Goal: Transaction & Acquisition: Purchase product/service

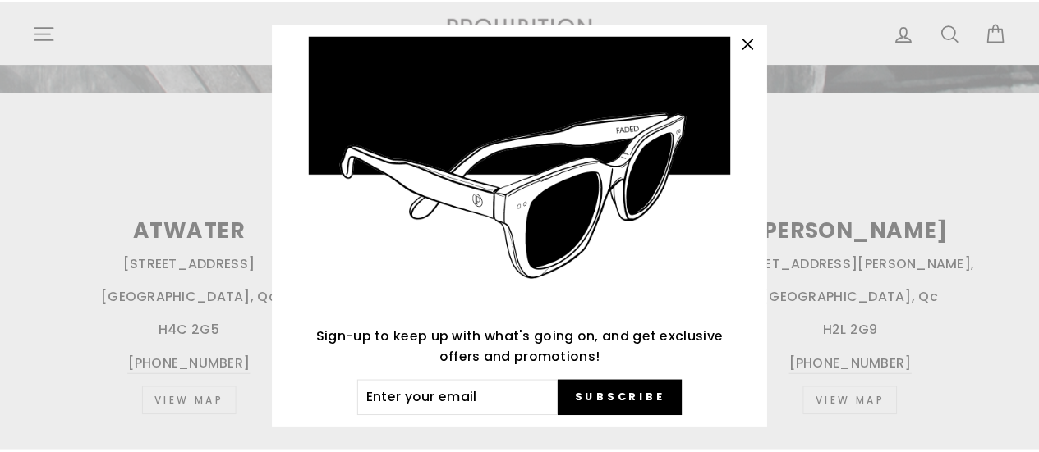
scroll to position [117, 0]
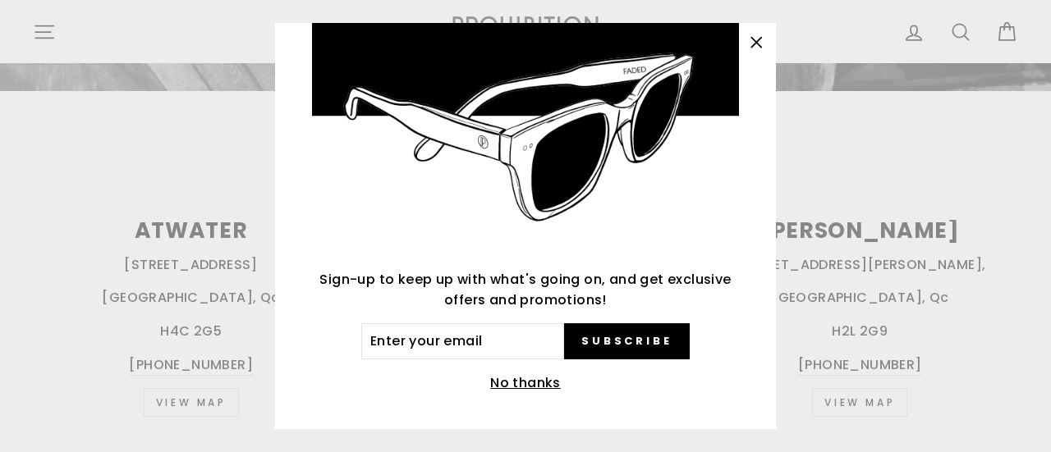
click at [535, 376] on button "No thanks" at bounding box center [525, 383] width 80 height 23
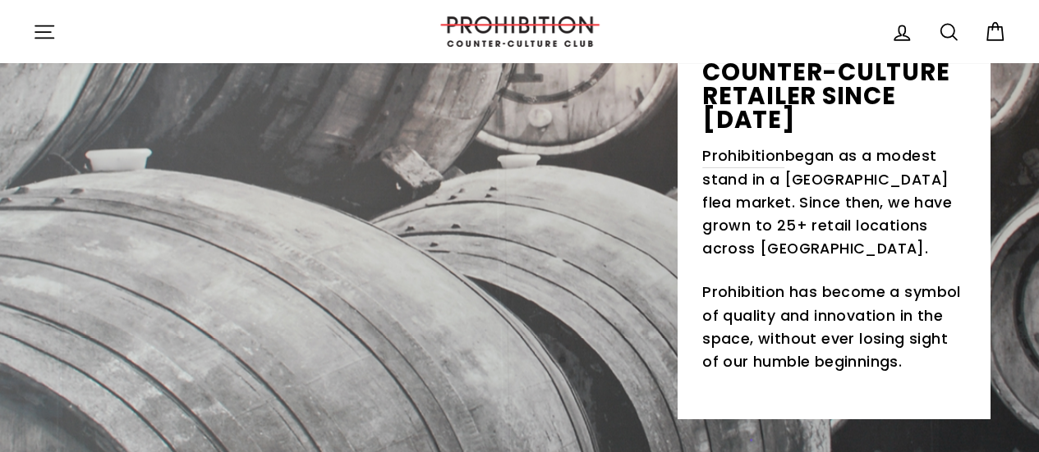
scroll to position [0, 0]
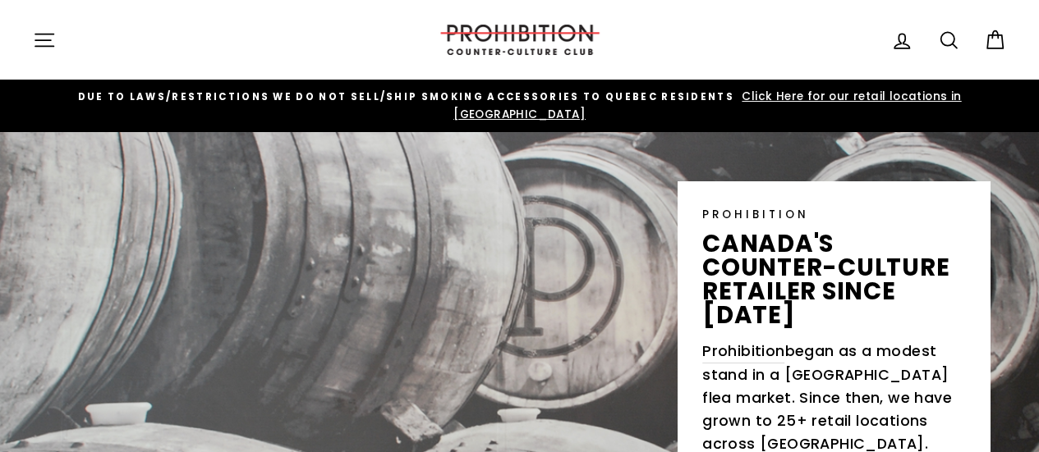
click at [998, 37] on icon at bounding box center [994, 40] width 23 height 23
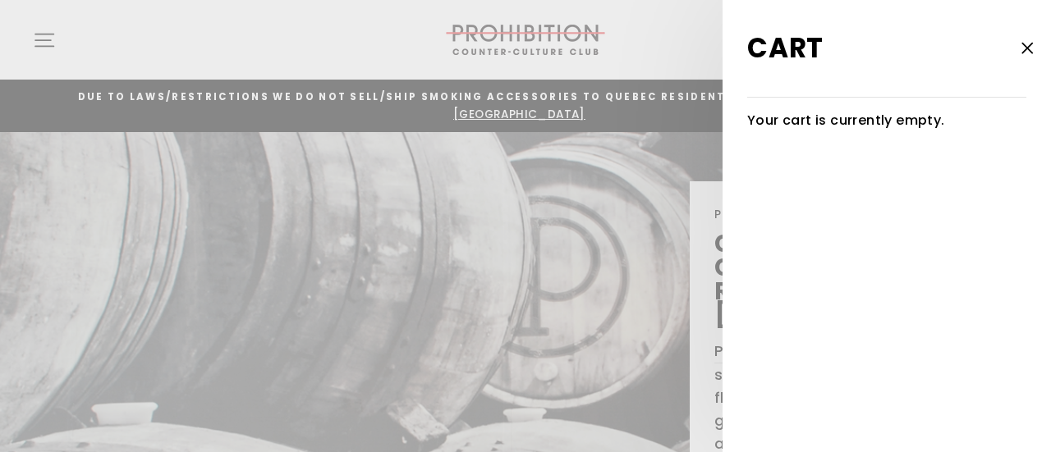
drag, startPoint x: 1035, startPoint y: 39, endPoint x: 1023, endPoint y: 52, distance: 16.8
click at [1035, 39] on icon "button" at bounding box center [1027, 48] width 23 height 23
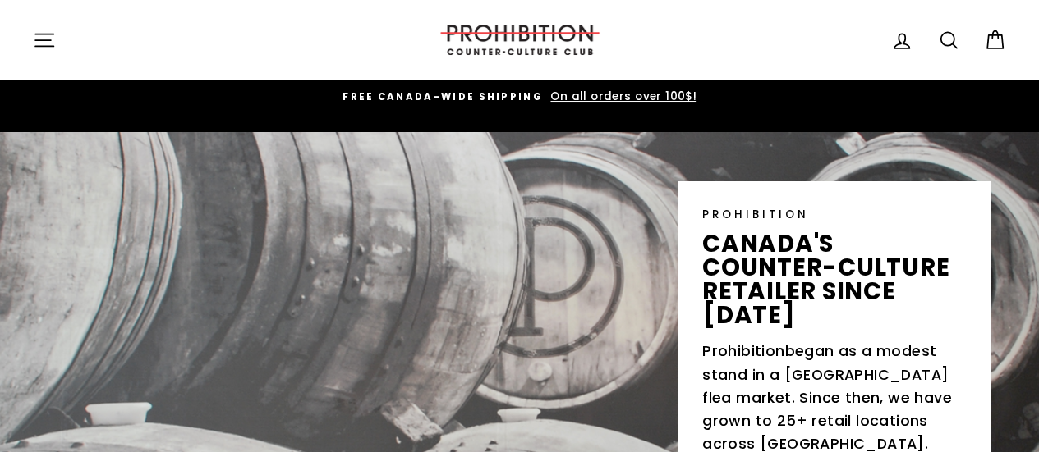
click at [529, 29] on img at bounding box center [520, 40] width 164 height 30
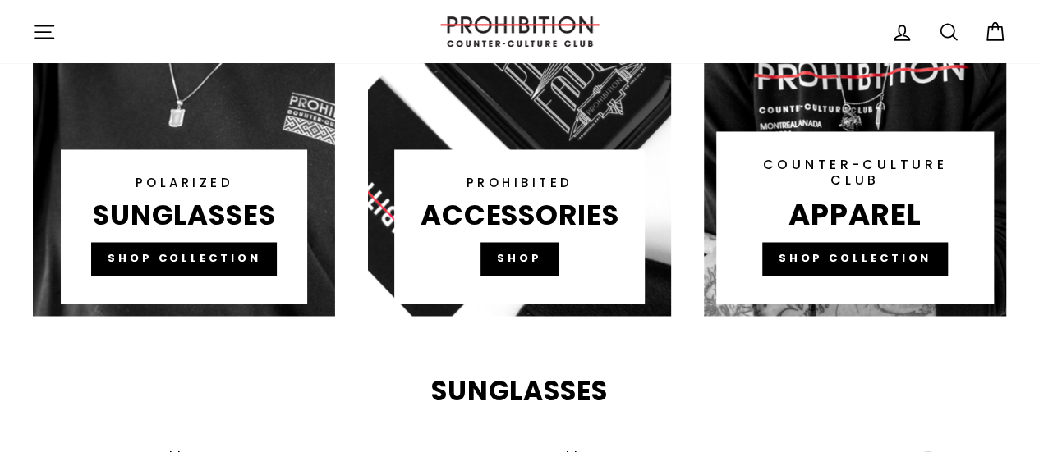
scroll to position [1150, 0]
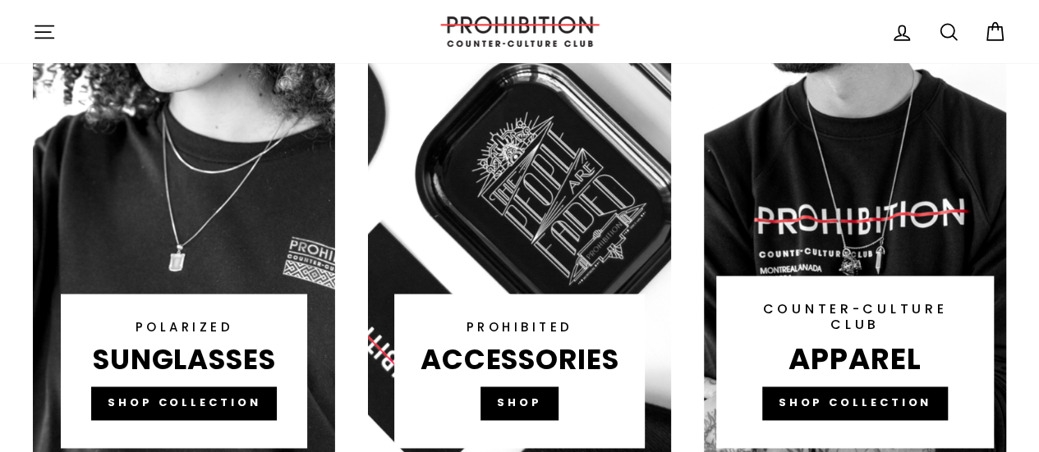
click at [534, 325] on link at bounding box center [519, 149] width 302 height 624
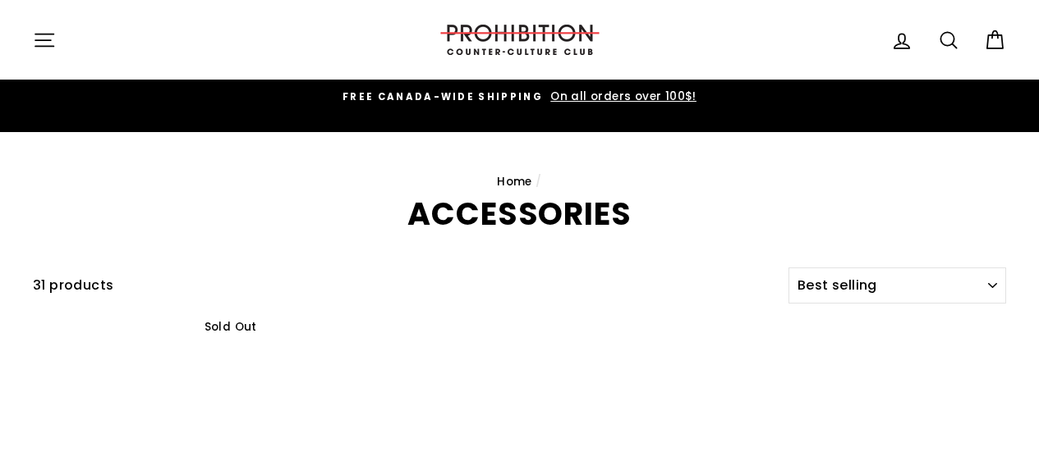
select select "best-selling"
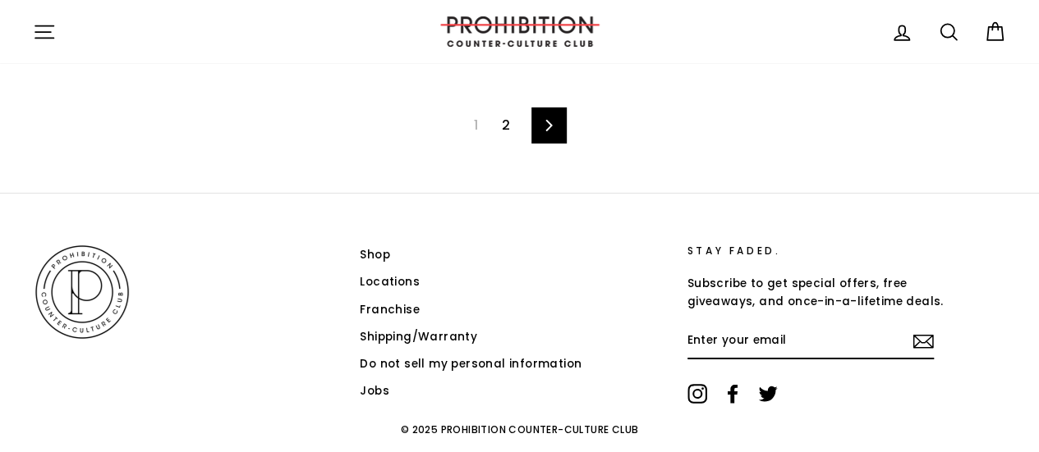
scroll to position [2756, 0]
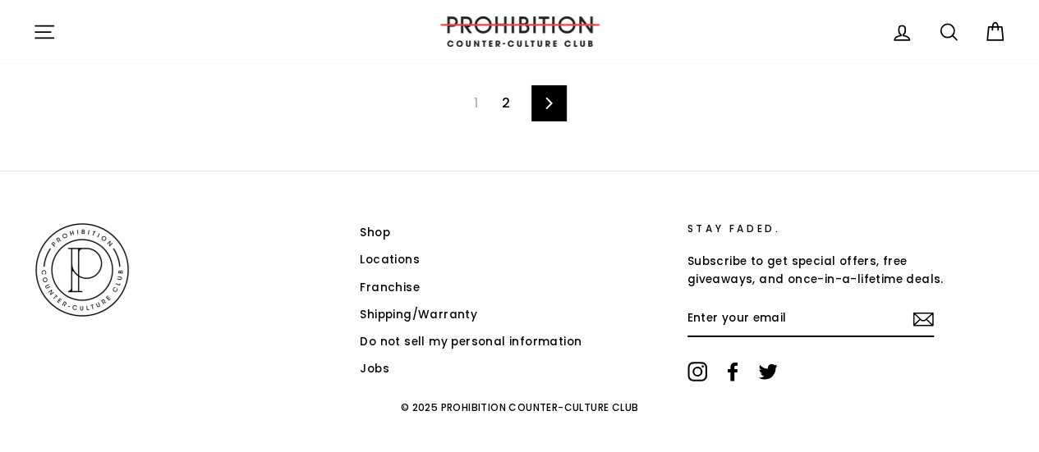
click at [548, 98] on icon at bounding box center [549, 103] width 11 height 11
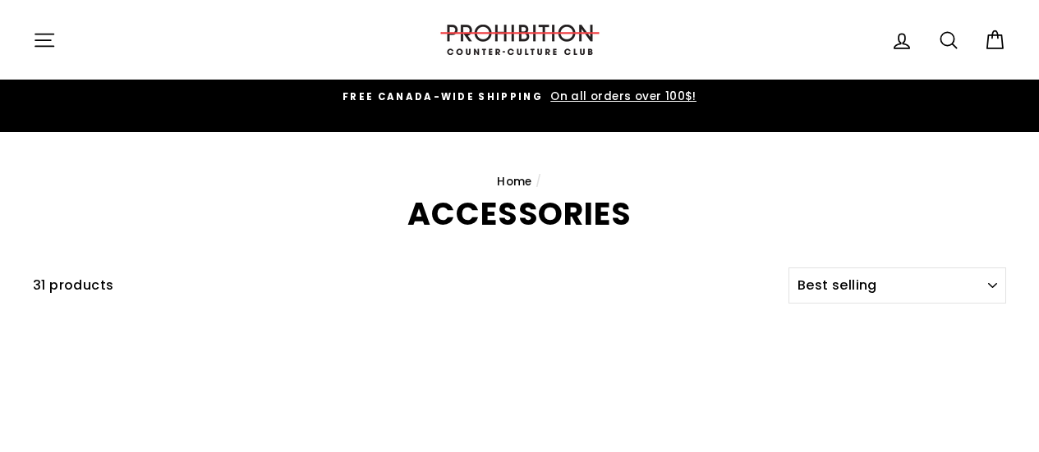
select select "best-selling"
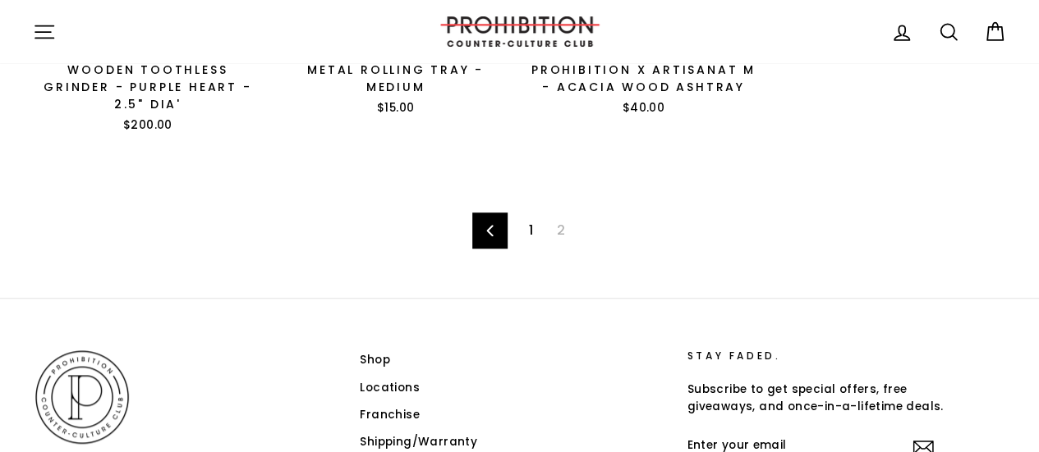
scroll to position [603, 0]
